Goal: Obtain resource: Download file/media

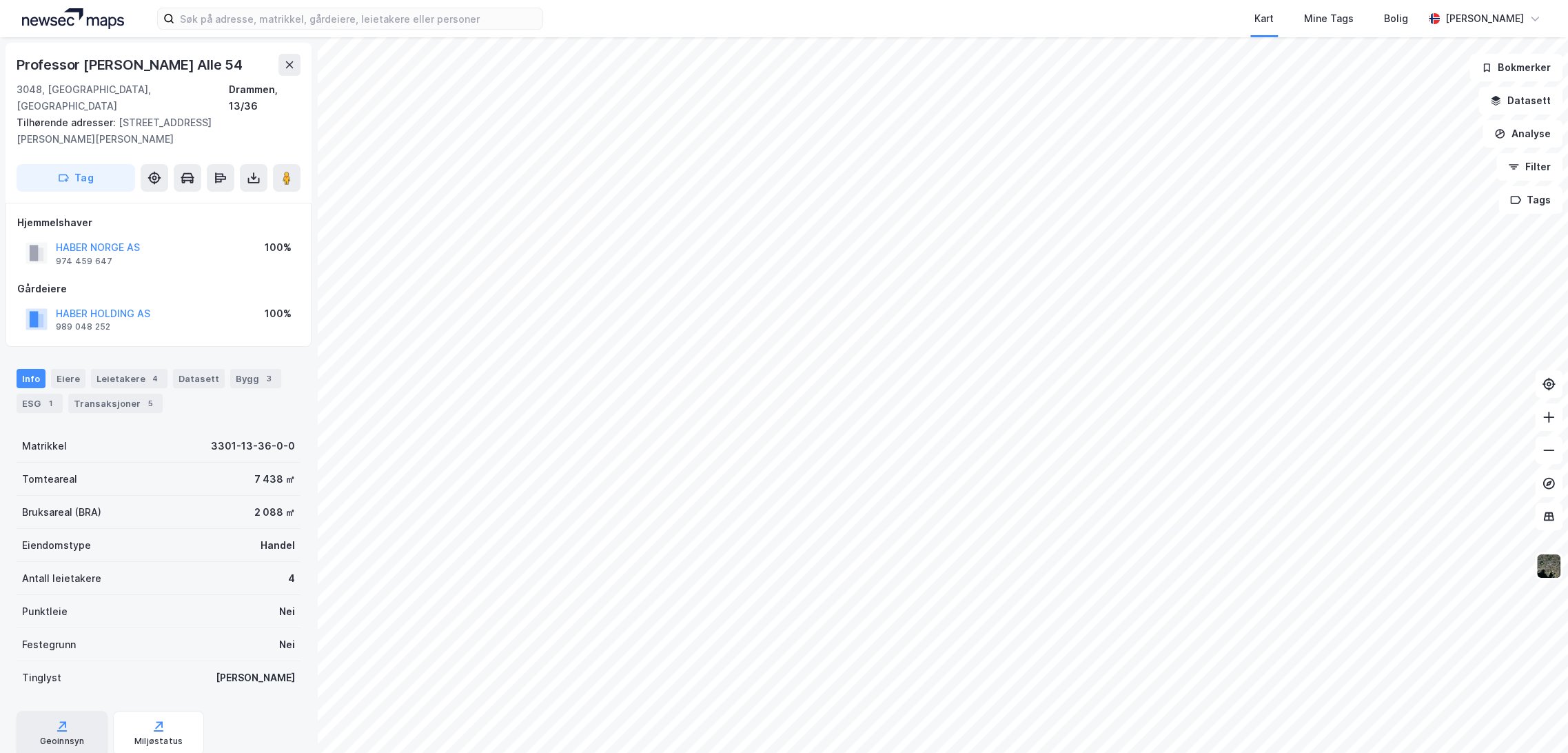
click at [63, 719] on icon at bounding box center [62, 726] width 14 height 14
click at [248, 369] on div "Bygg 3" at bounding box center [256, 379] width 51 height 19
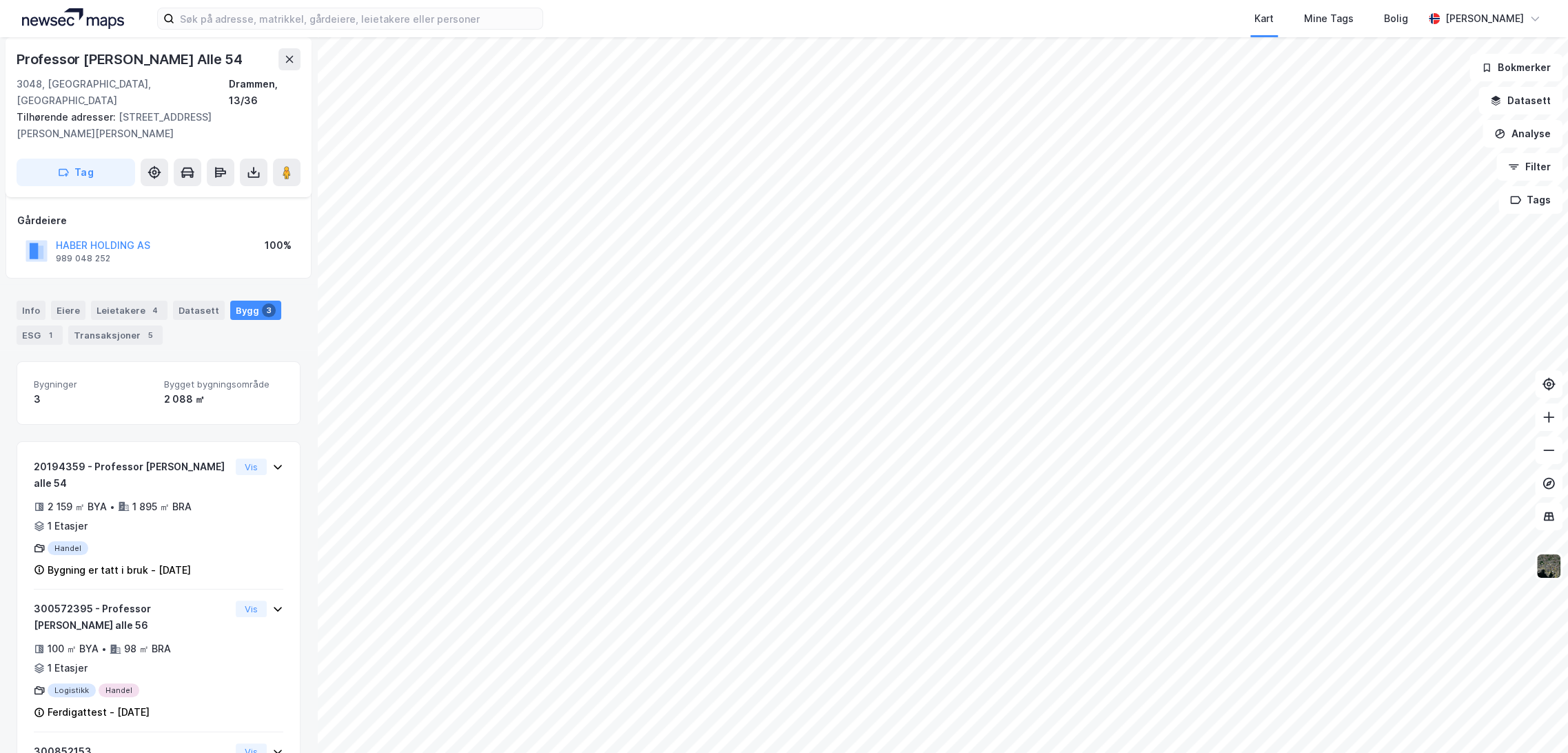
scroll to position [145, 0]
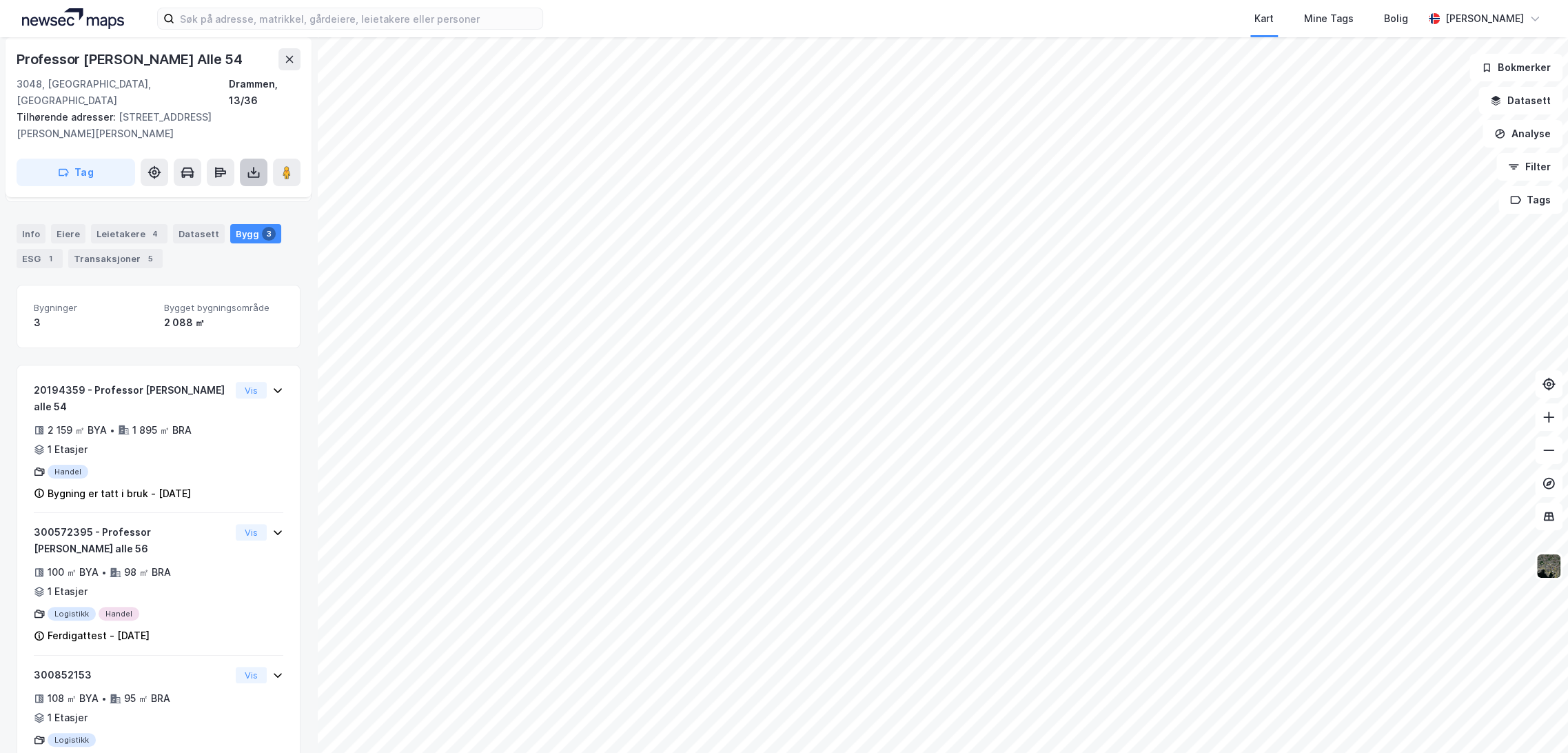
click at [250, 166] on icon at bounding box center [253, 172] width 14 height 14
click at [225, 195] on div "Last ned grunnbok" at bounding box center [185, 200] width 80 height 11
click at [197, 217] on div "Last ned matrikkelrapport" at bounding box center [202, 222] width 114 height 11
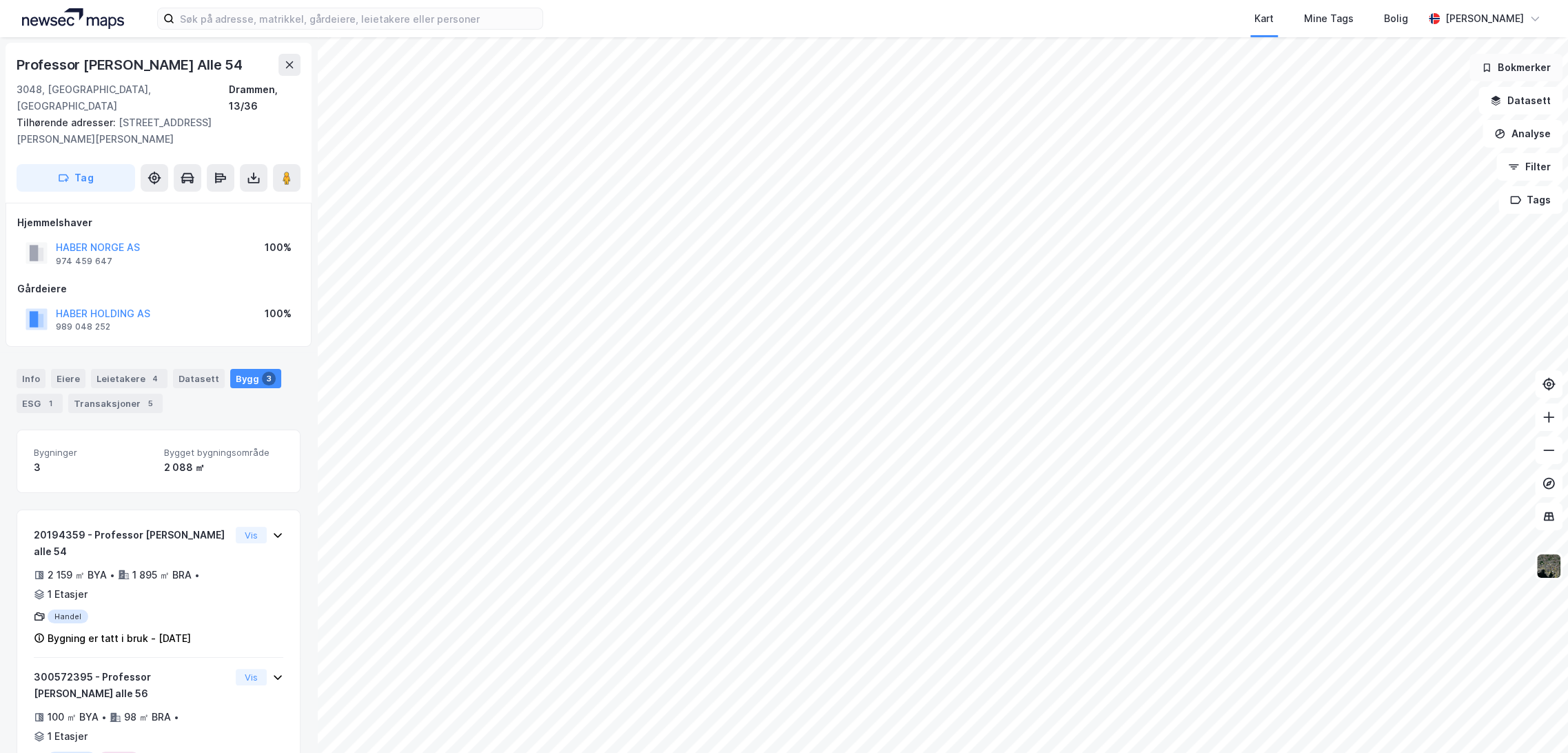
scroll to position [145, 0]
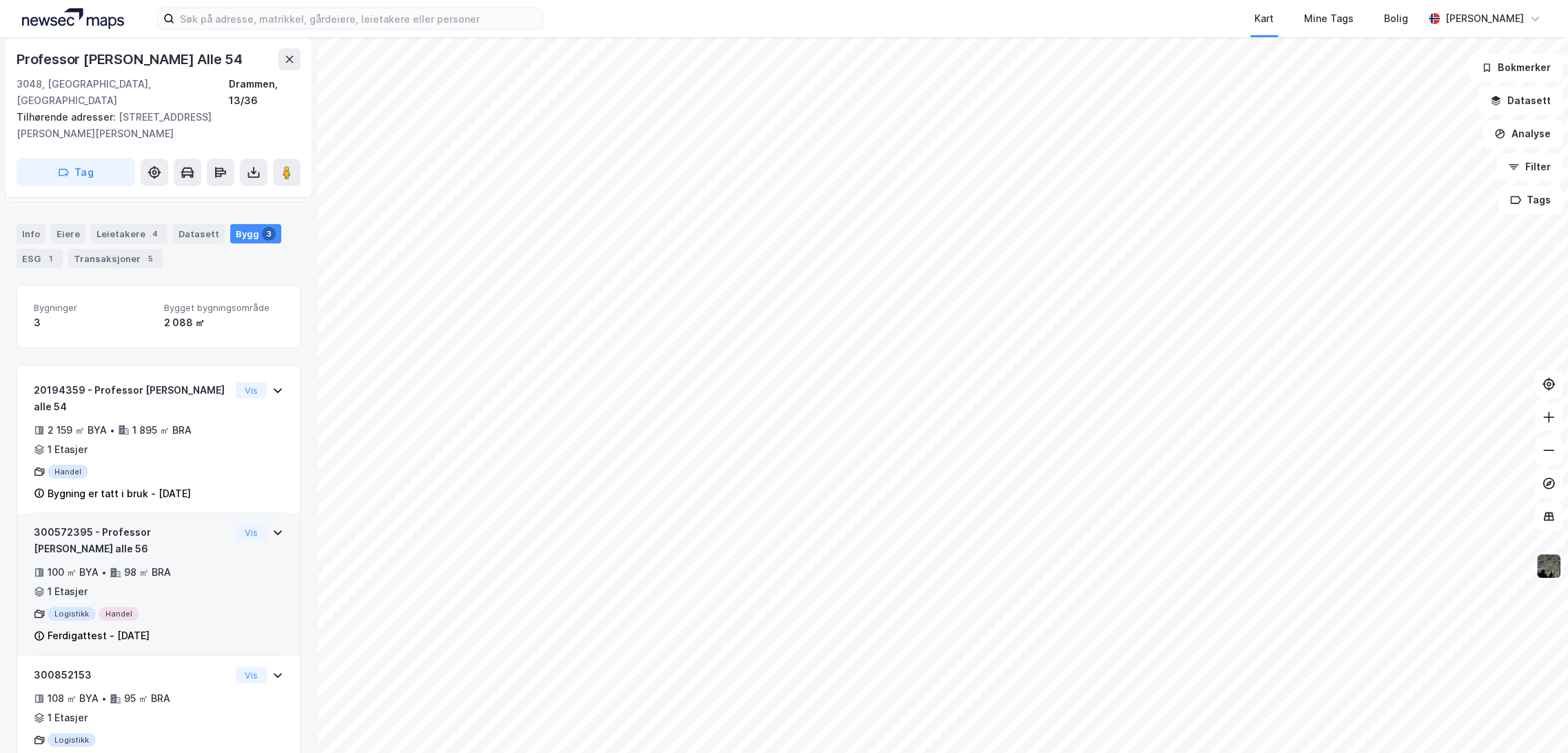
click at [226, 589] on div "300572395 - Professor [PERSON_NAME] alle 56 100 ㎡ BYA • 98 ㎡ BRA • 1 Etasjer Lo…" at bounding box center [159, 590] width 249 height 132
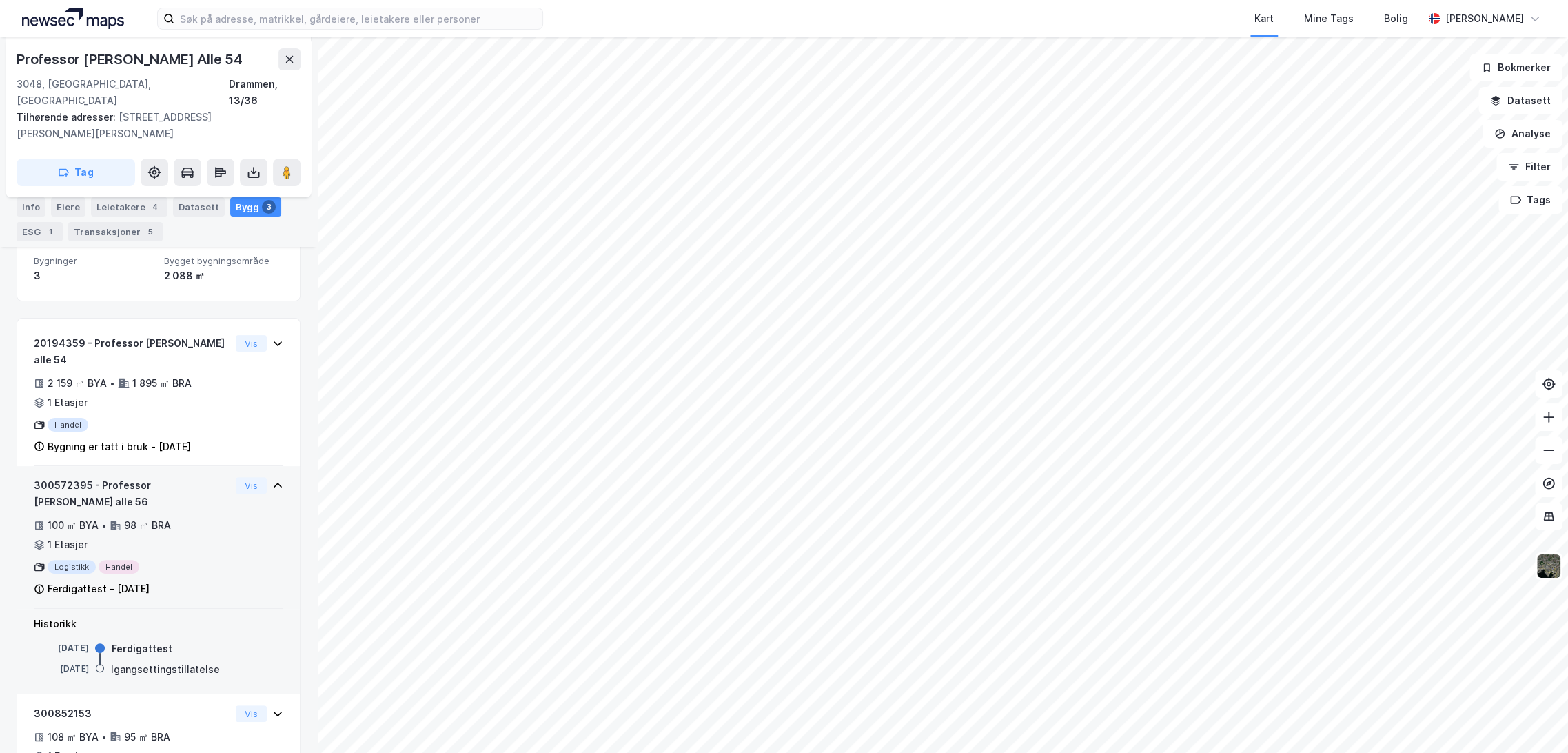
scroll to position [222, 0]
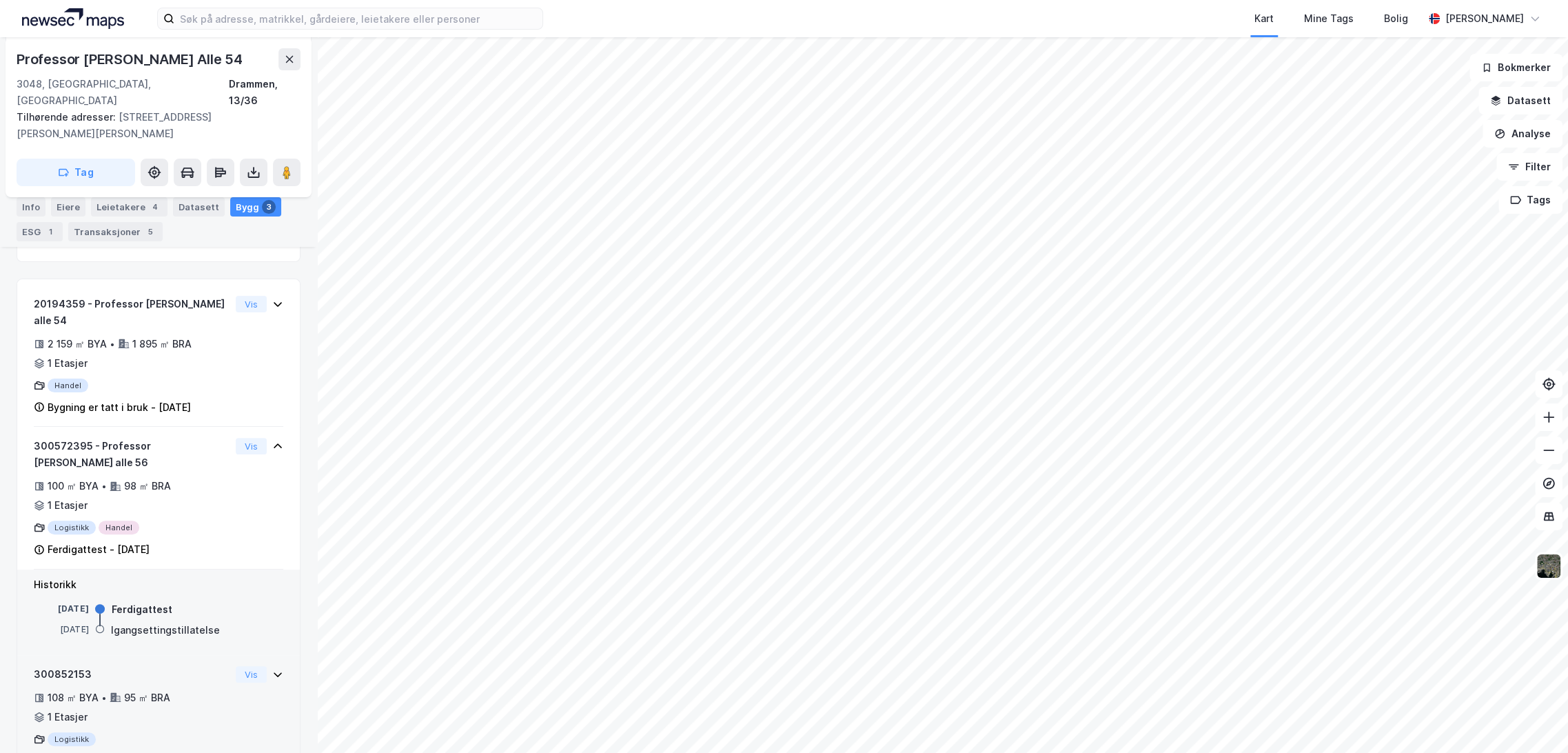
click at [168, 752] on div "Ferdigattest - [DATE]" at bounding box center [132, 761] width 197 height 17
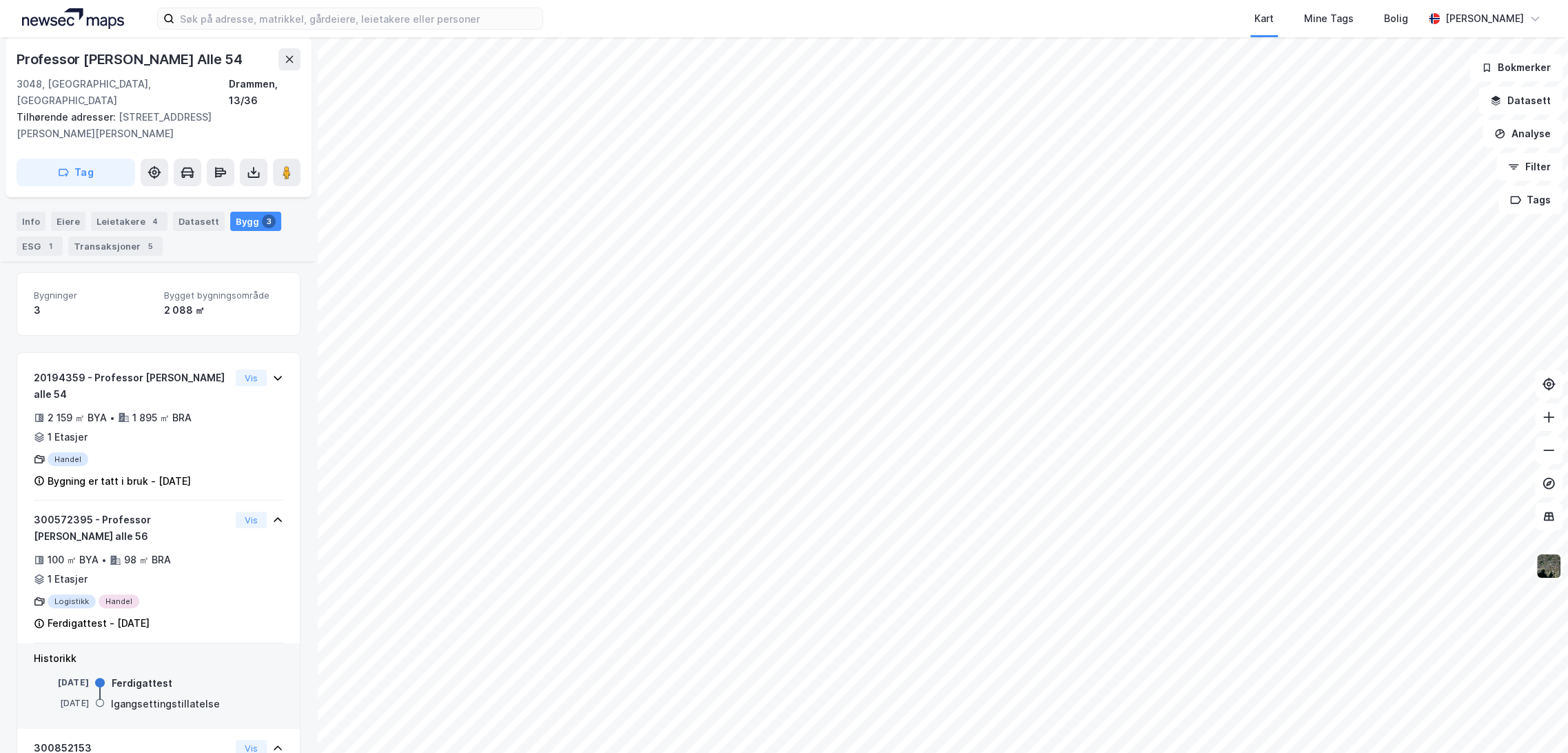
scroll to position [166, 0]
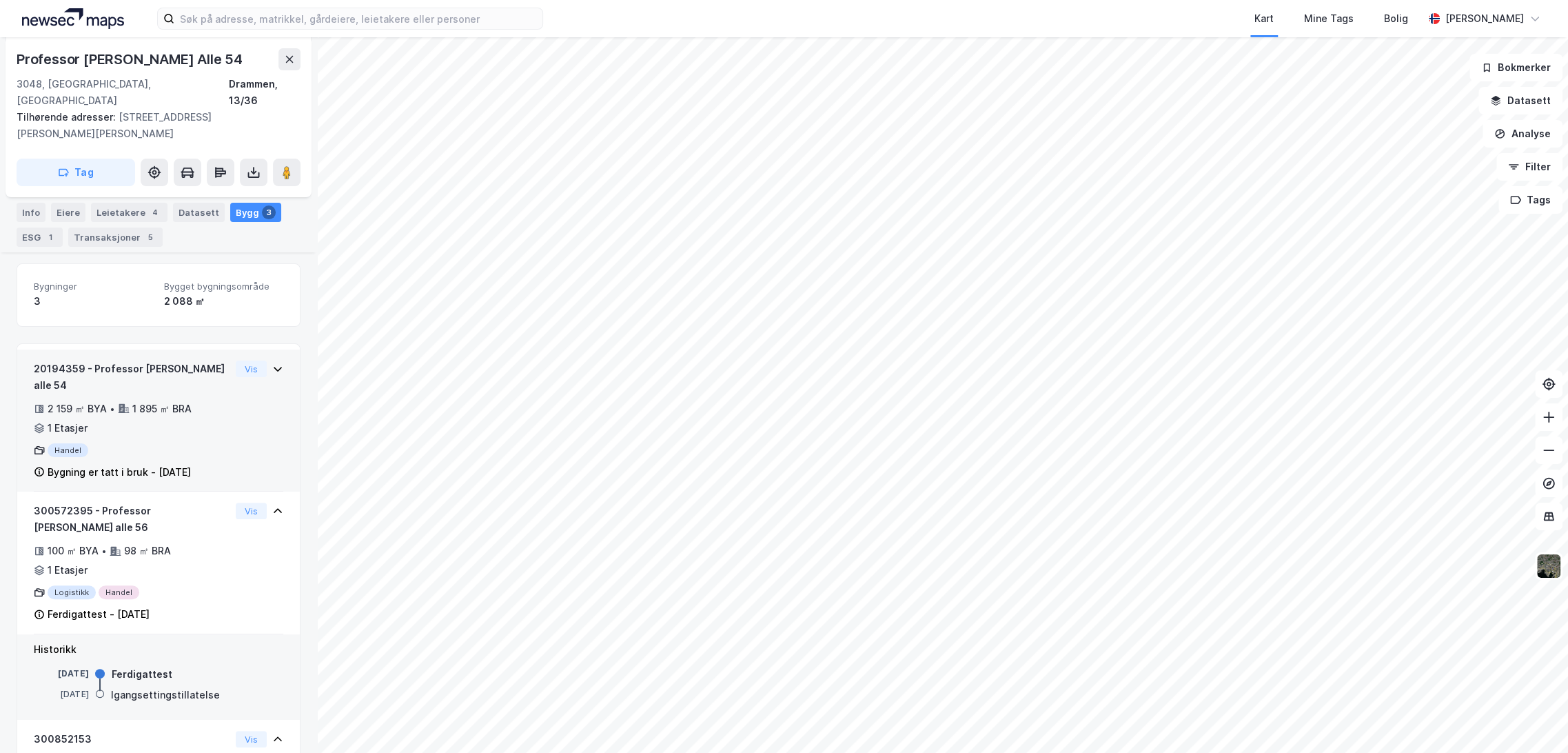
click at [226, 400] on div "20194359 - Professor [PERSON_NAME] alle 54 2 159 ㎡ BYA • 1 895 ㎡ BRA • 1 Etasje…" at bounding box center [159, 427] width 249 height 132
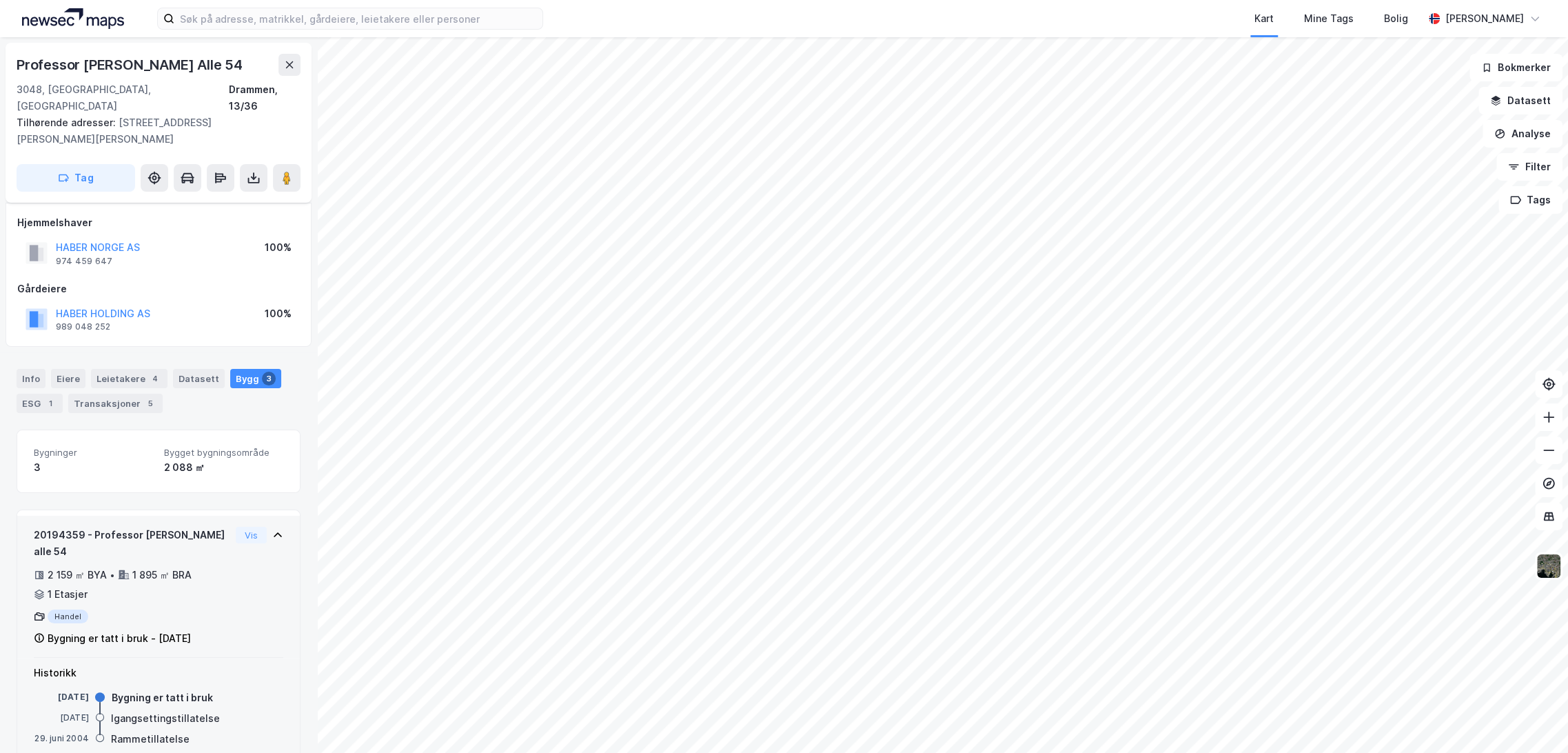
scroll to position [230, 0]
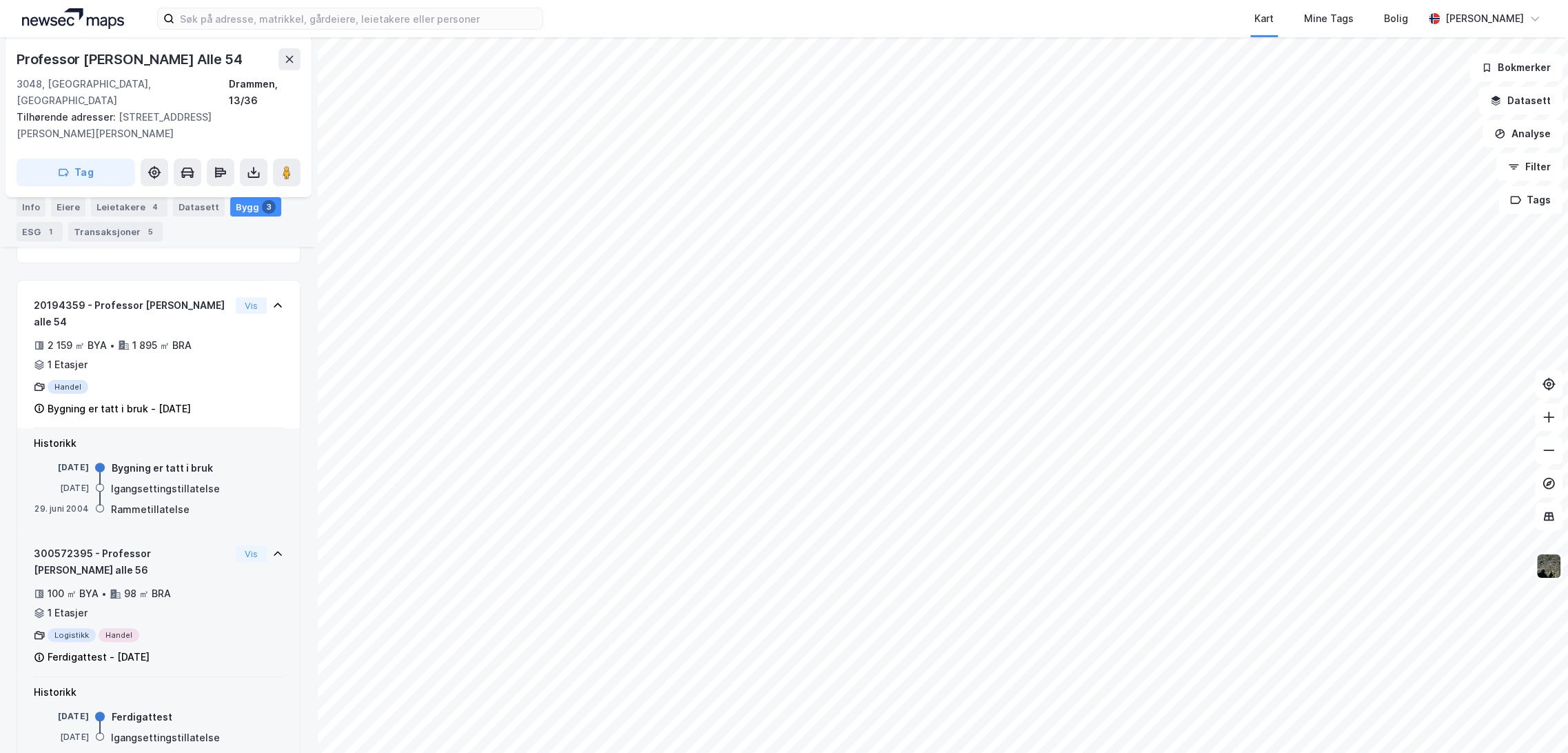
click at [181, 594] on div "300572395 - Professor [PERSON_NAME] alle 56 100 ㎡ BYA • 98 ㎡ BRA • 1 Etasjer Lo…" at bounding box center [132, 605] width 197 height 120
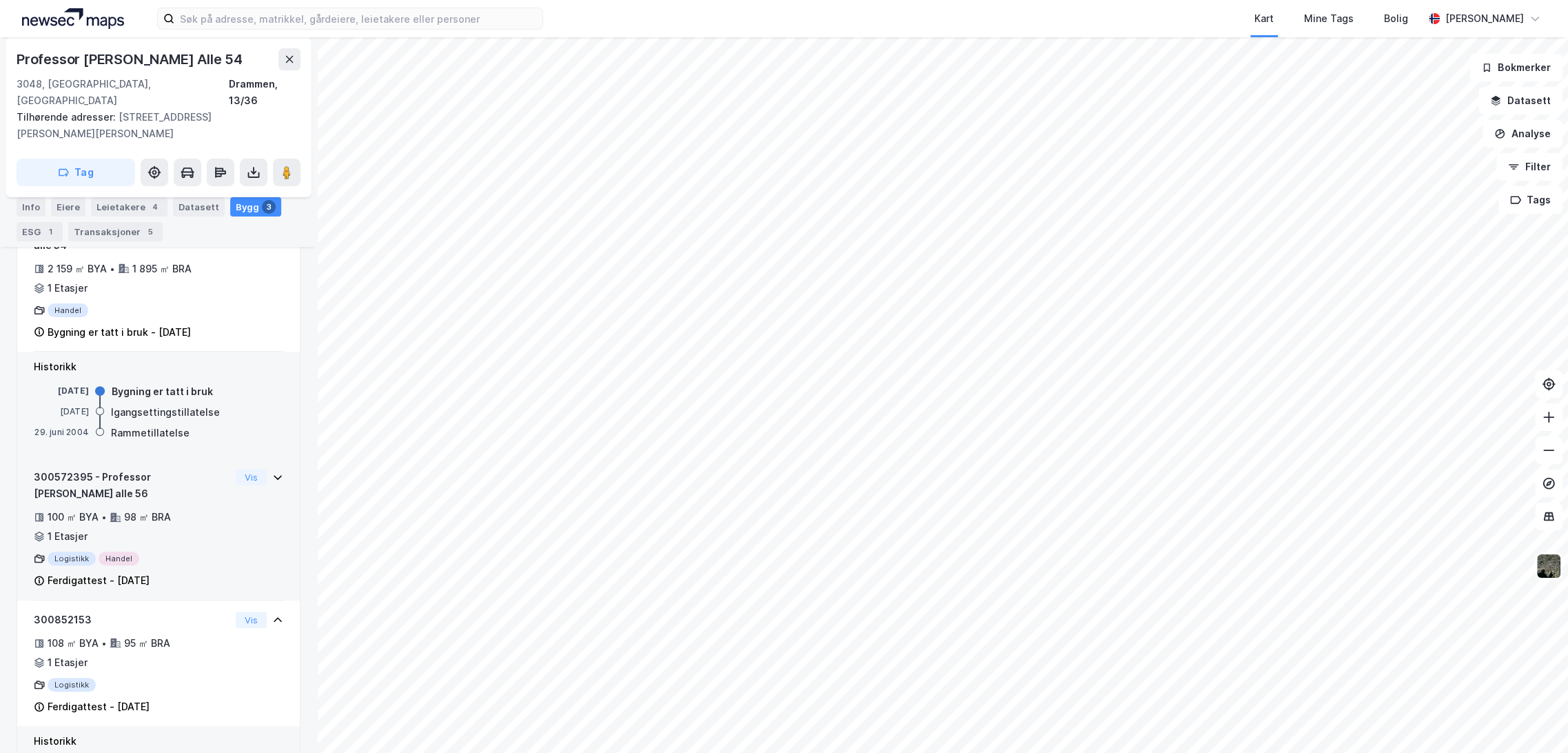
click at [183, 552] on div "Logistikk Handel" at bounding box center [132, 559] width 197 height 14
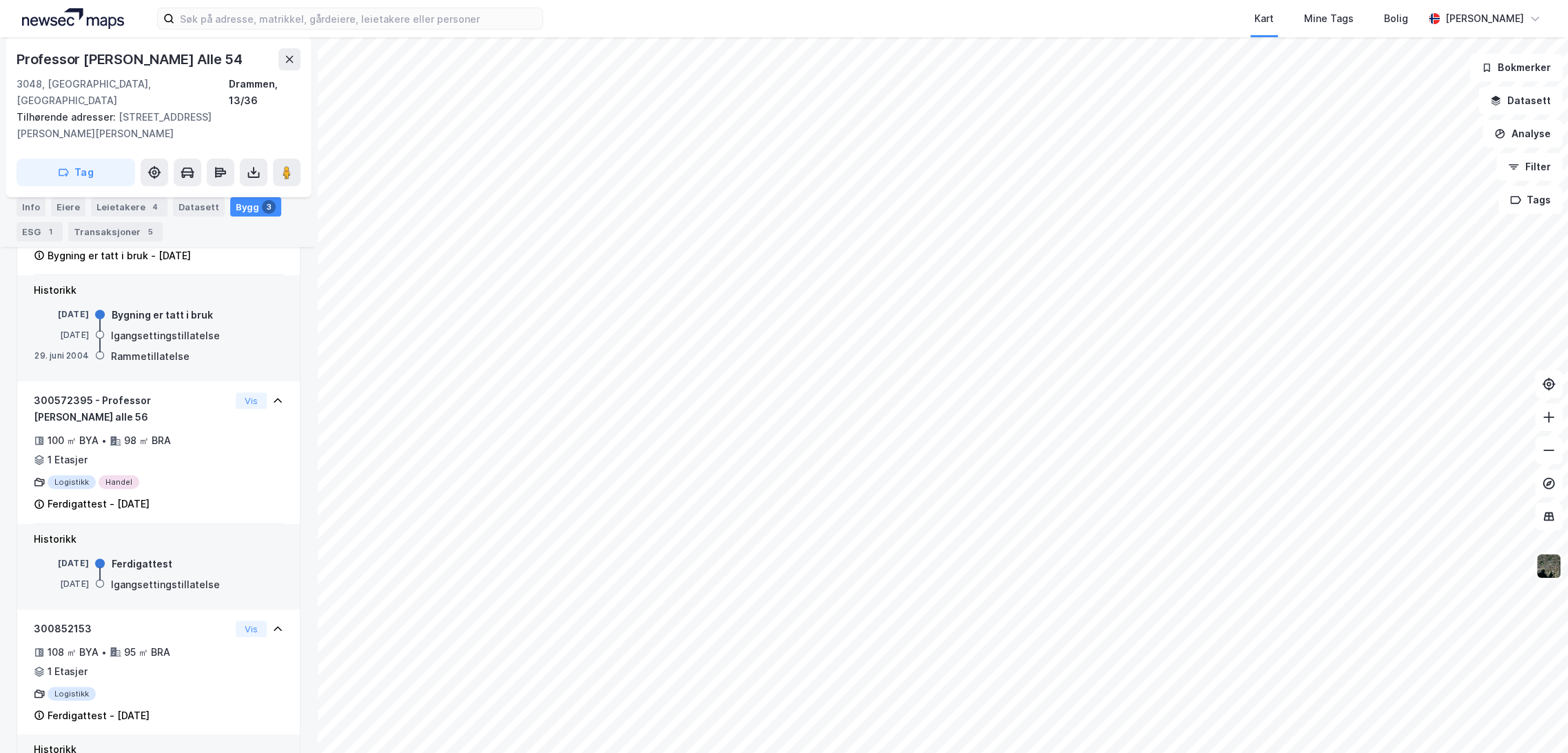
scroll to position [443, 0]
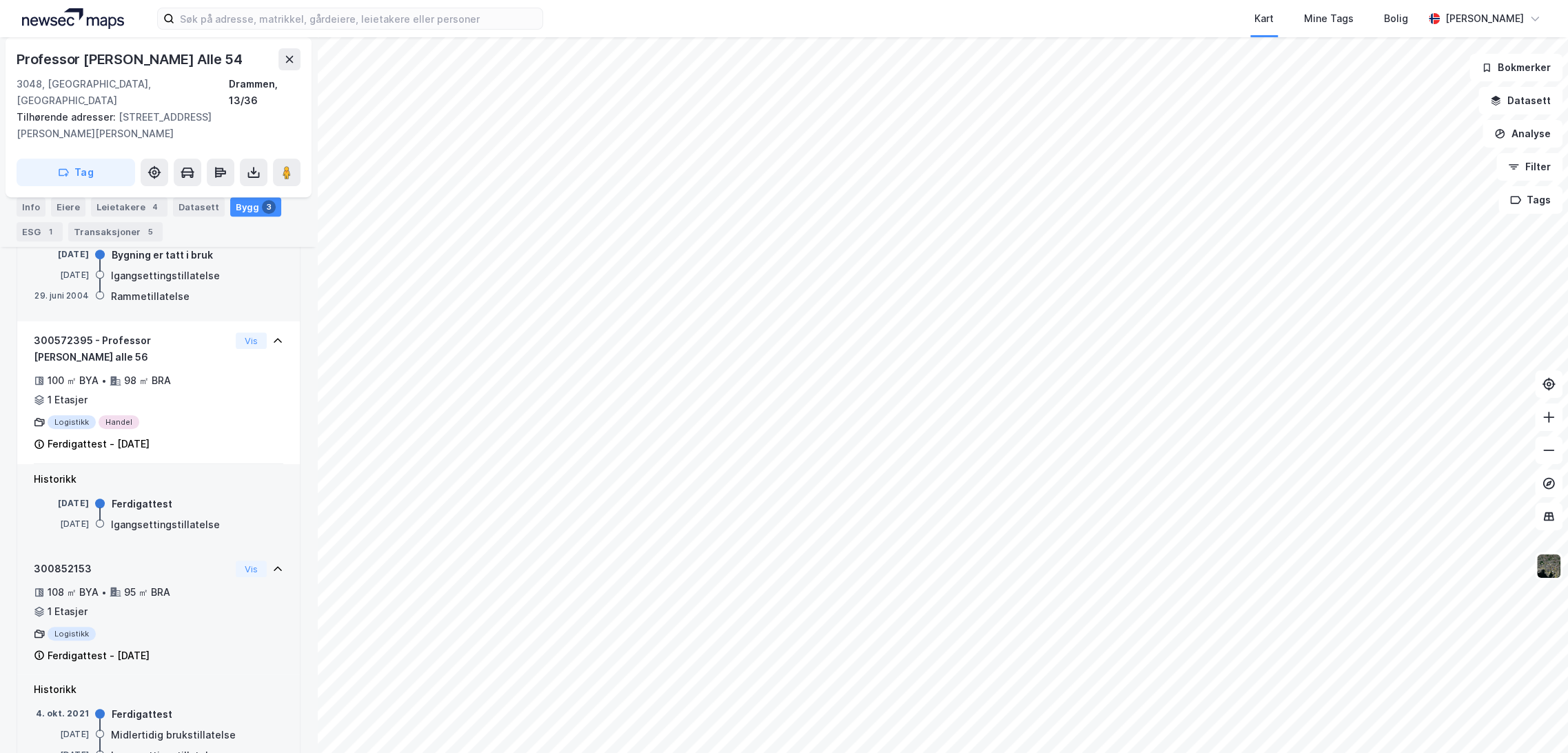
click at [168, 648] on div "Ferdigattest - [DATE]" at bounding box center [132, 656] width 197 height 17
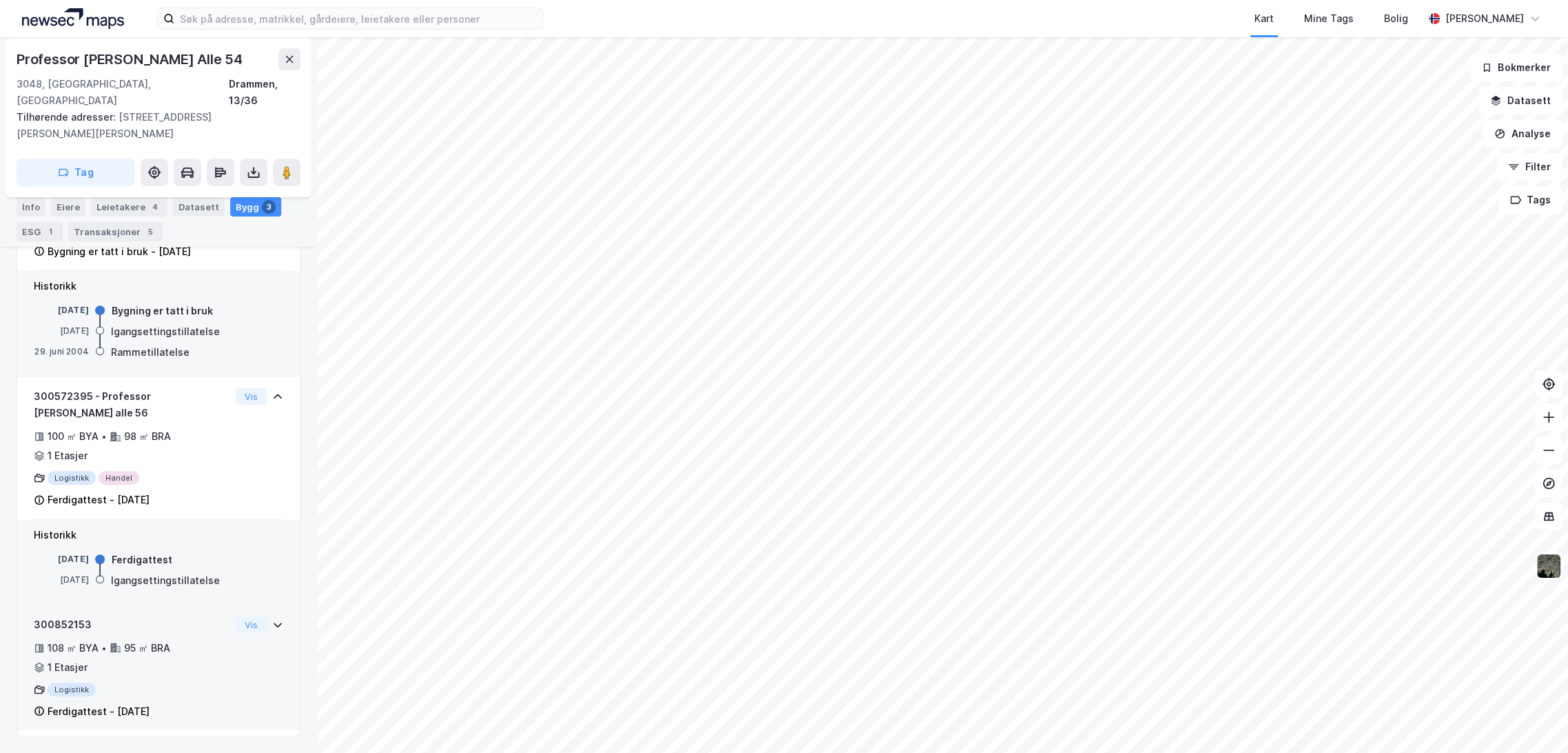
scroll to position [337, 0]
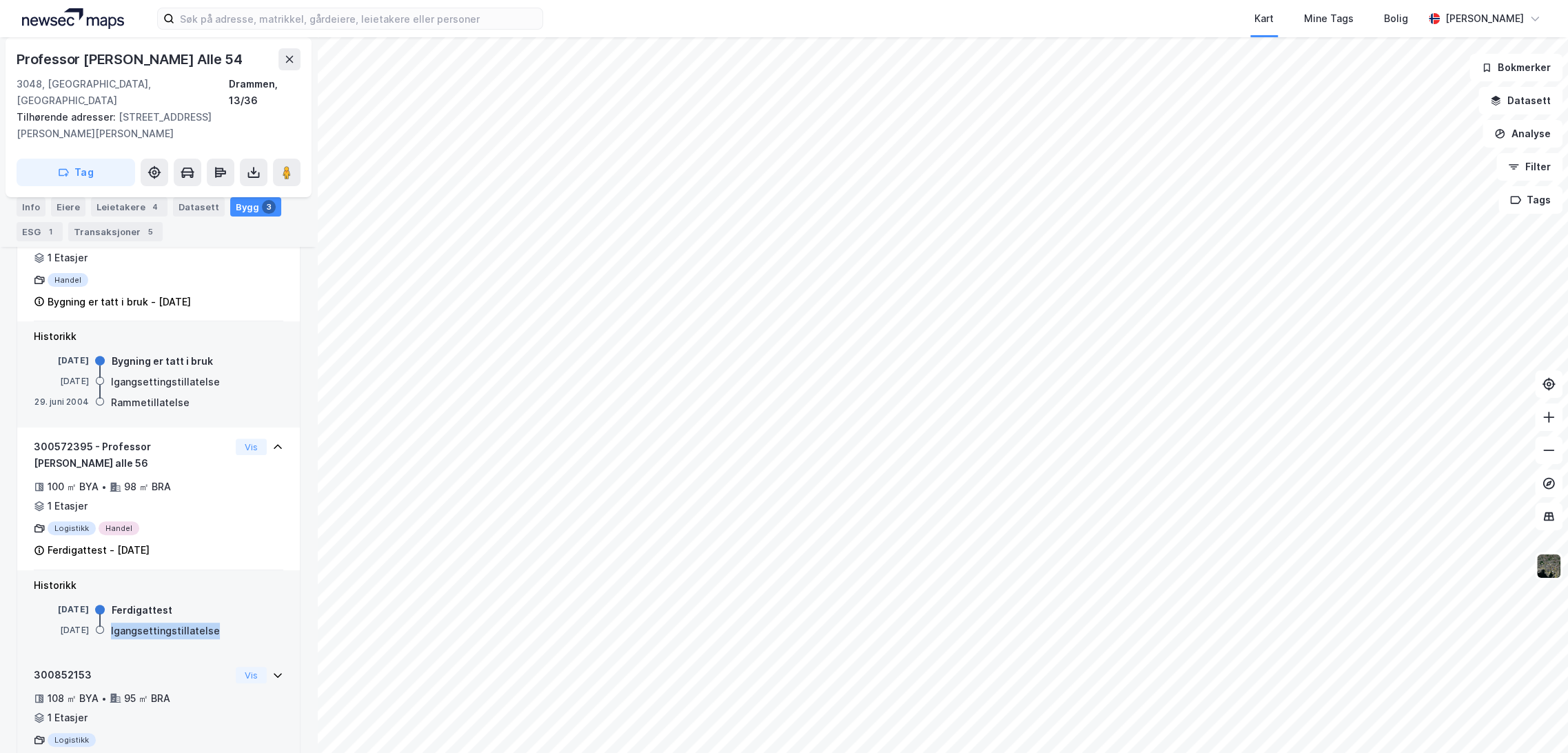
click at [168, 600] on div "Historikk [DATE] Ferdigattest [DATE] Igangsettingstillatelse" at bounding box center [159, 612] width 282 height 85
click at [183, 667] on div "300852153" at bounding box center [132, 675] width 197 height 17
